Goal: Check status: Verify the current state of an ongoing process or item

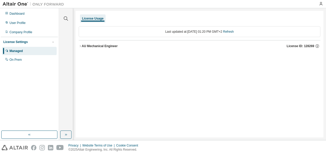
click at [90, 42] on button "AU Mechanical Engineer License ID: 128269" at bounding box center [200, 45] width 242 height 11
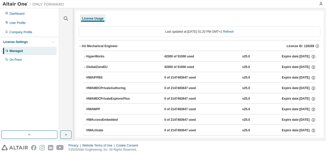
click at [94, 57] on div "HyperWorks" at bounding box center [109, 56] width 46 height 5
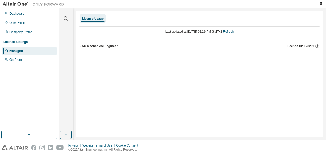
click at [109, 49] on button "AU Mechanical Engineer License ID: 128269" at bounding box center [200, 45] width 242 height 11
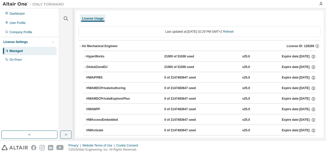
click at [105, 56] on div "HyperWorks" at bounding box center [109, 56] width 46 height 5
